Goal: Find specific page/section: Find specific page/section

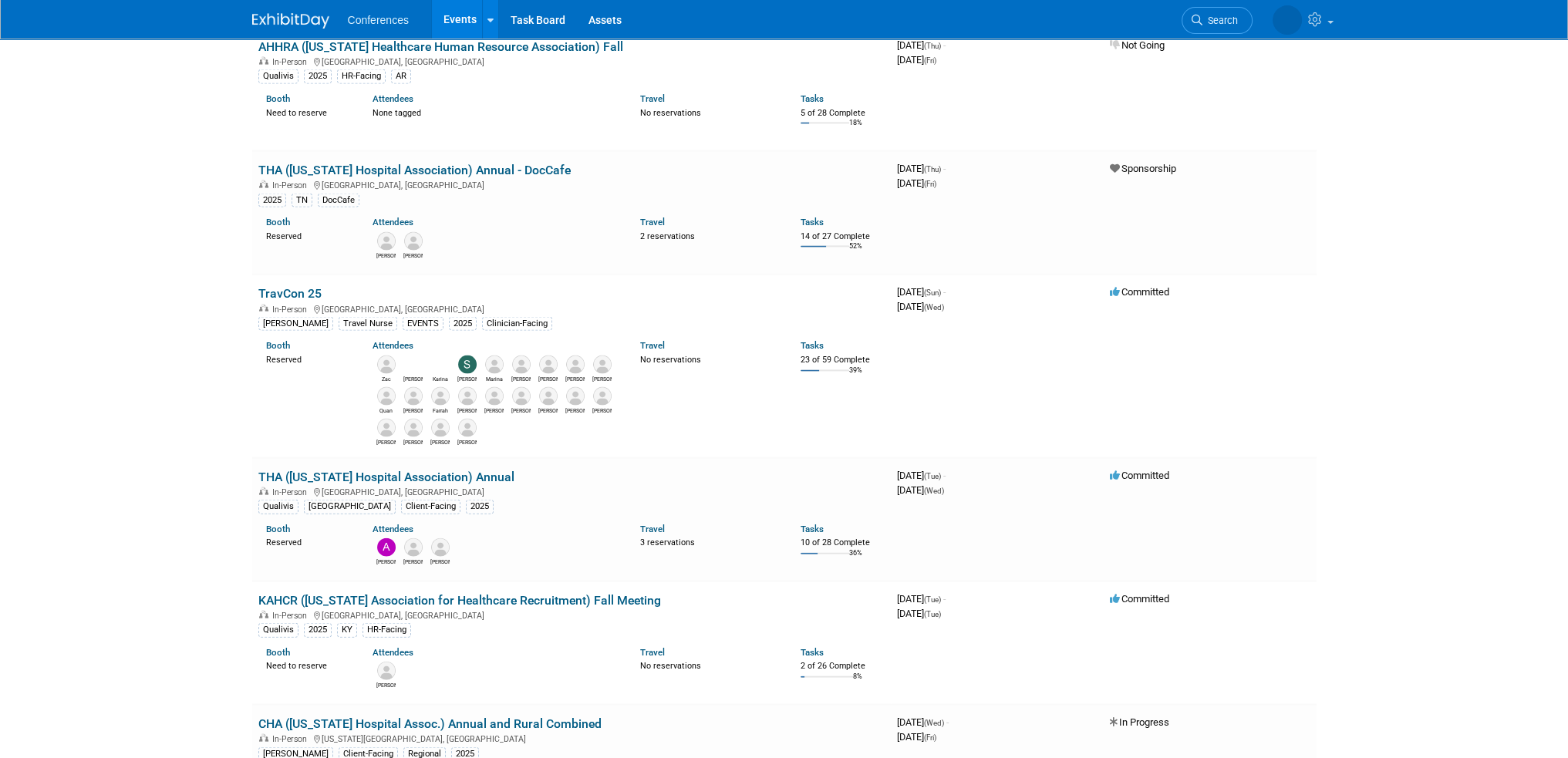
scroll to position [4165, 0]
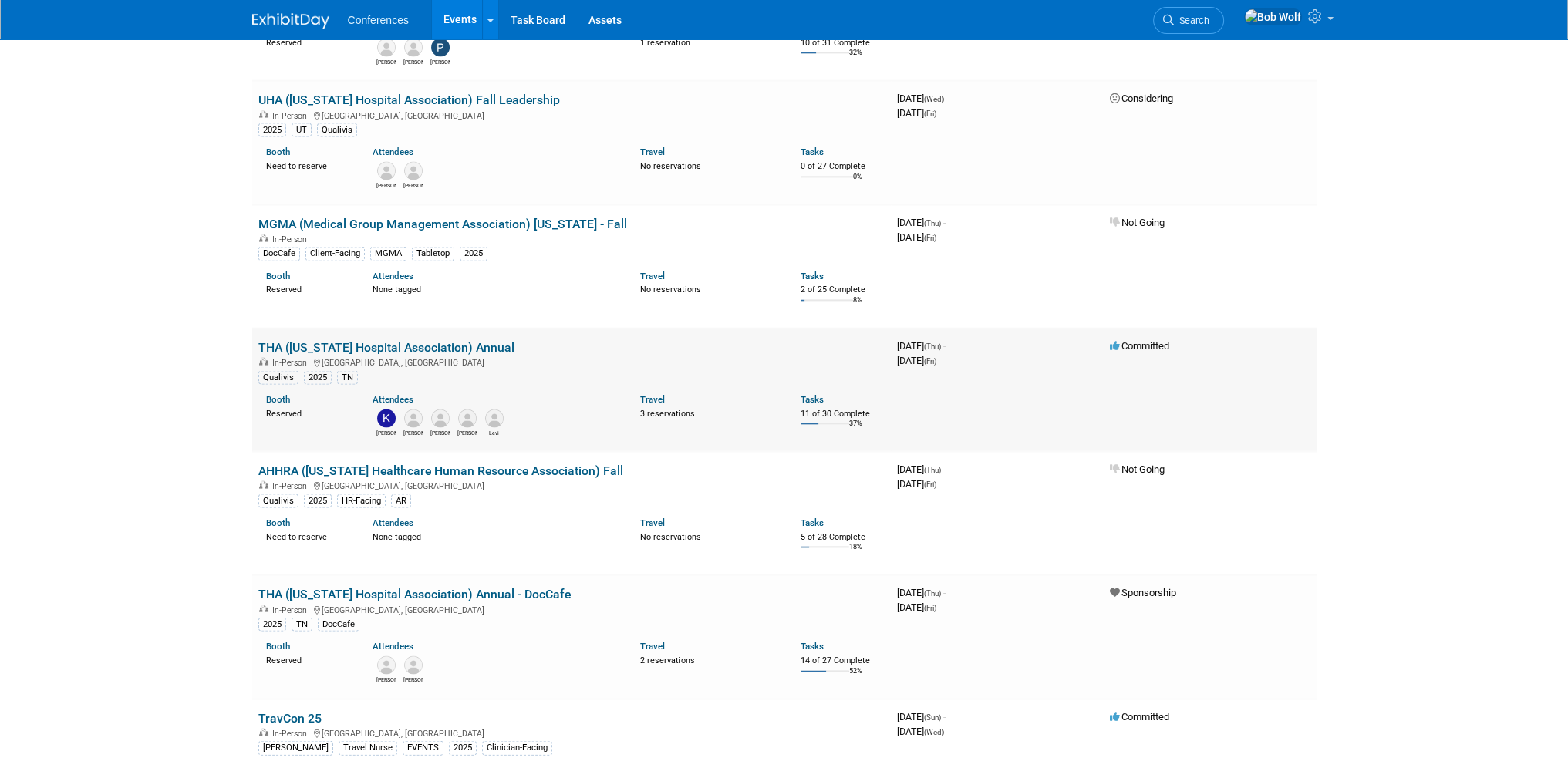
click at [497, 341] on link "THA ([US_STATE] Hospital Association) Annual" at bounding box center [386, 348] width 256 height 15
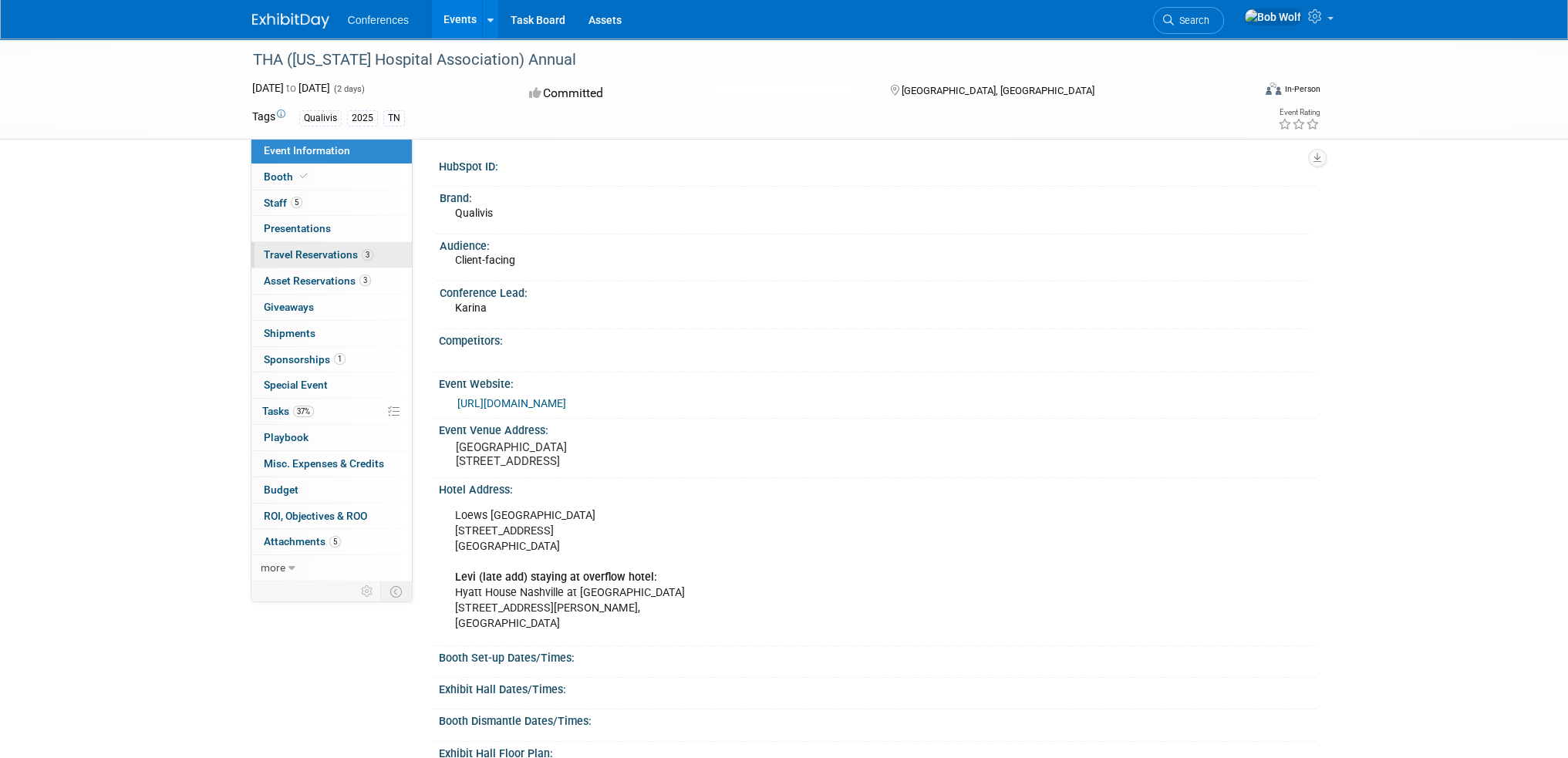
click at [318, 255] on span "Travel Reservations 3" at bounding box center [318, 255] width 110 height 13
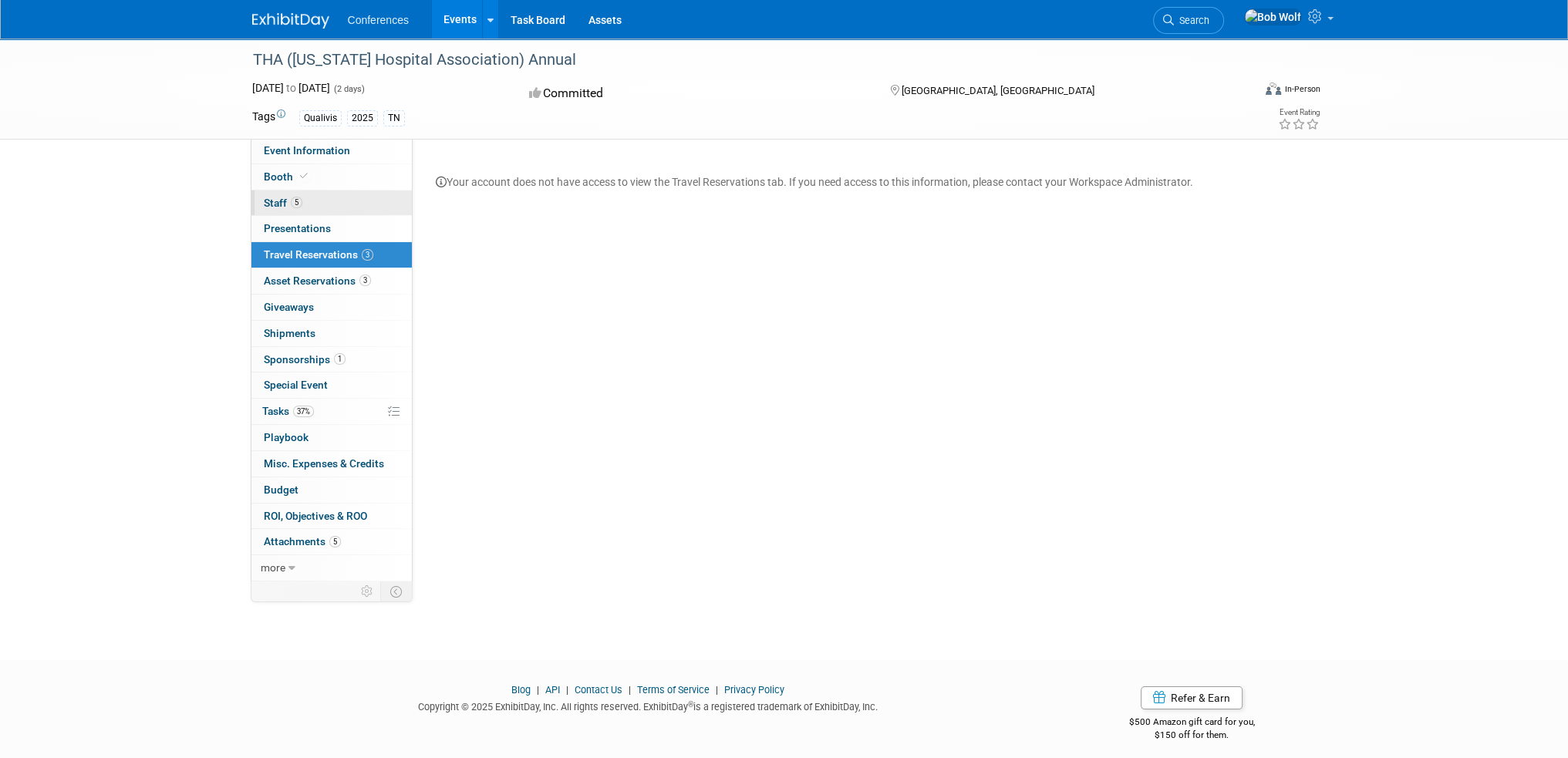
click at [310, 203] on link "5 Staff 5" at bounding box center [331, 203] width 160 height 25
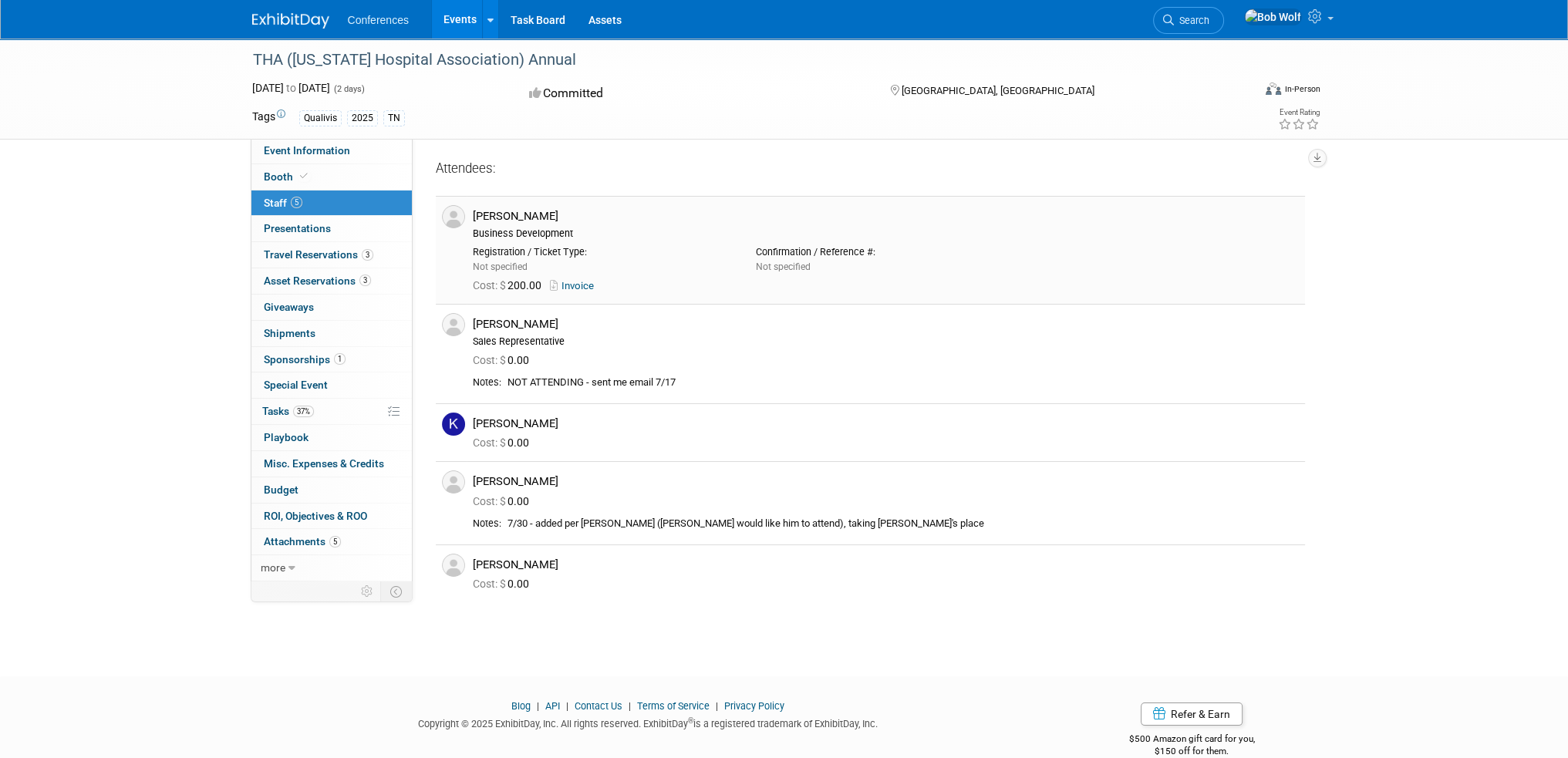
click at [573, 289] on link "Invoice" at bounding box center [575, 286] width 50 height 12
click at [302, 154] on span "Event Information" at bounding box center [307, 151] width 86 height 13
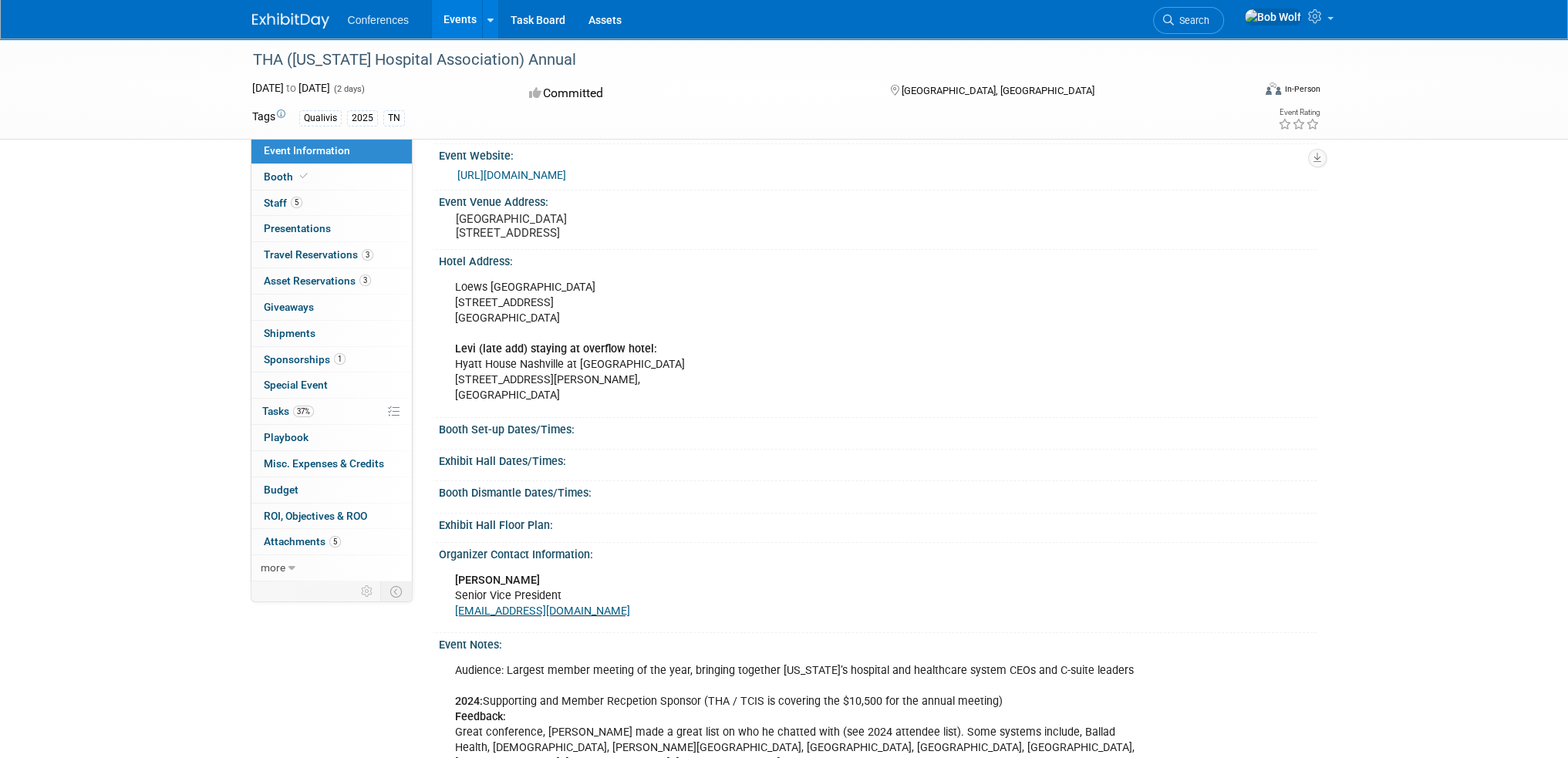
scroll to position [231, 0]
